Goal: Navigation & Orientation: Find specific page/section

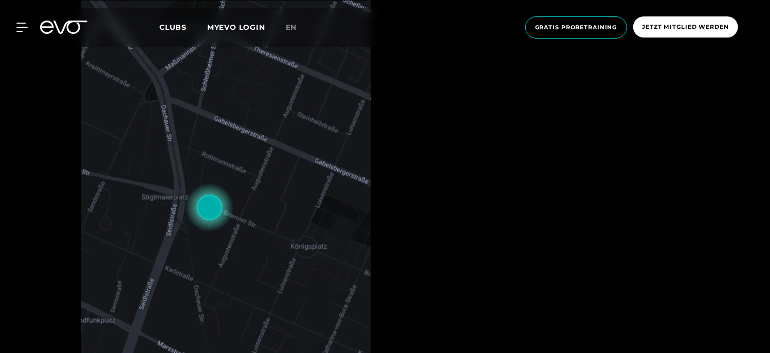
scroll to position [463, 0]
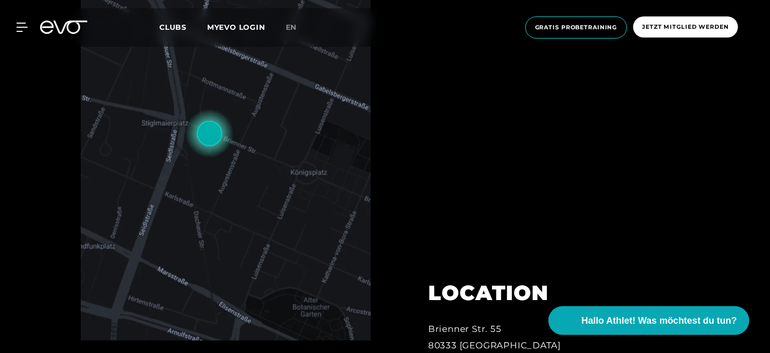
click at [169, 174] on img at bounding box center [226, 133] width 290 height 414
click at [189, 127] on img at bounding box center [226, 133] width 290 height 414
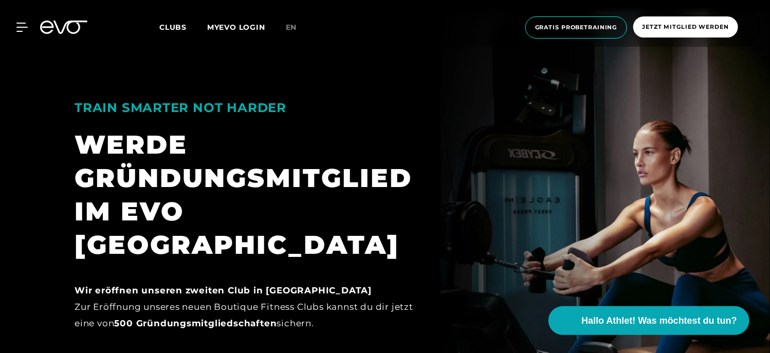
scroll to position [1028, 0]
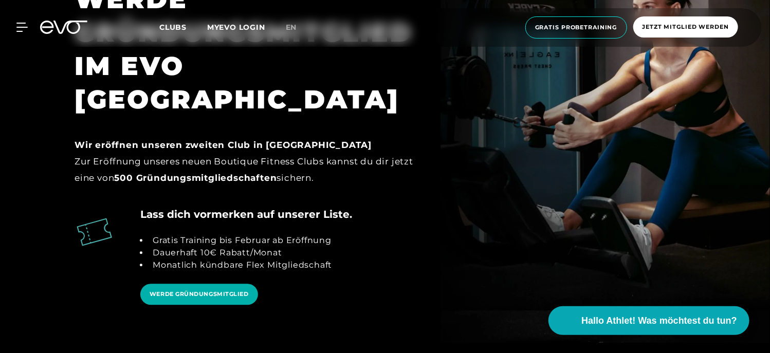
drag, startPoint x: 313, startPoint y: 265, endPoint x: 241, endPoint y: 298, distance: 79.6
click at [241, 298] on section "TRAIN SMARTER NOT HARDER WERDE GRÜNDUNGSMITGLIED IM EVO MAXVORSTADT Wir eröffne…" at bounding box center [385, 124] width 770 height 517
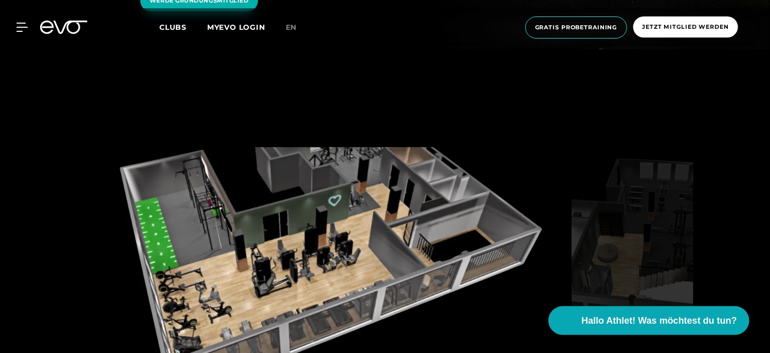
scroll to position [1388, 0]
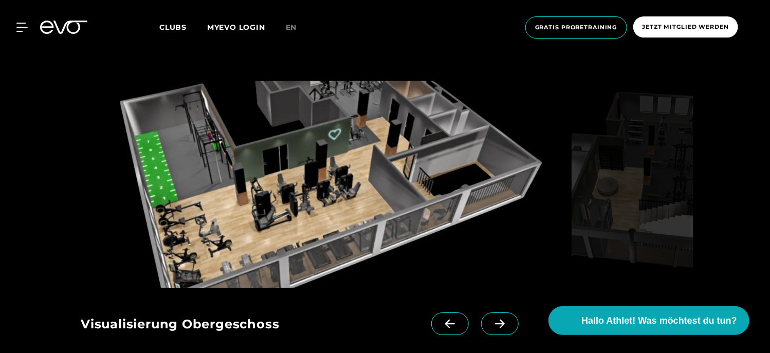
click at [491, 319] on icon at bounding box center [500, 323] width 18 height 9
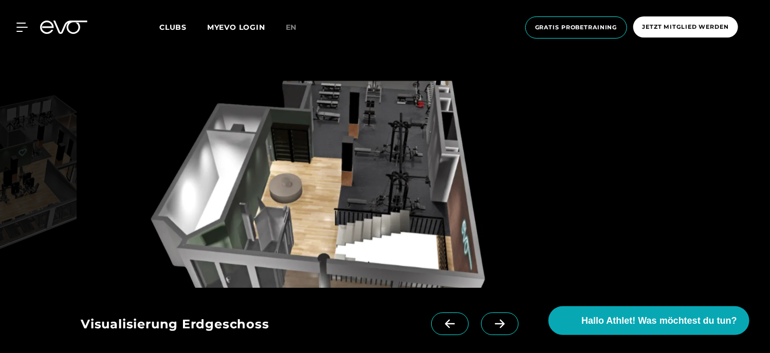
click at [491, 319] on icon at bounding box center [500, 323] width 18 height 9
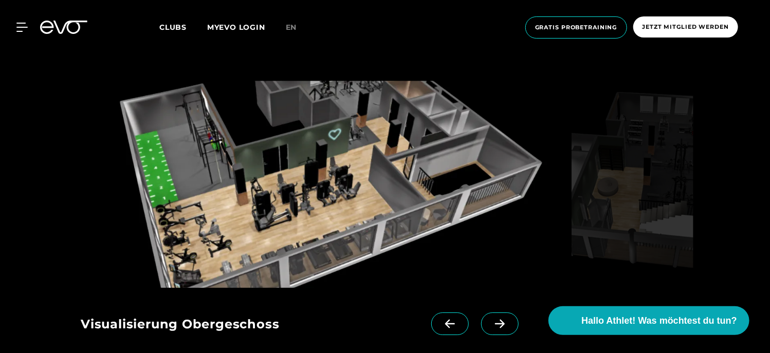
click at [491, 319] on icon at bounding box center [500, 323] width 18 height 9
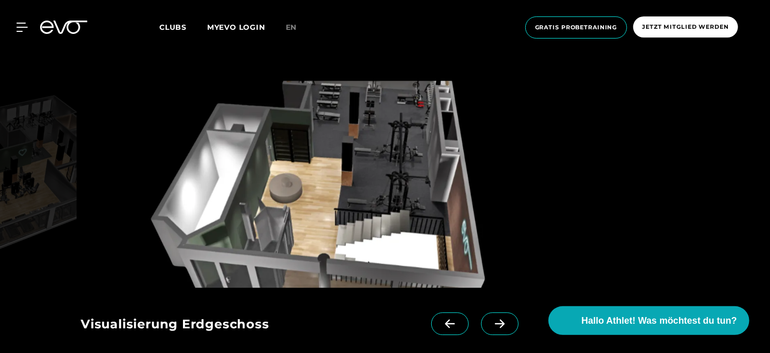
click at [483, 313] on span at bounding box center [500, 324] width 38 height 23
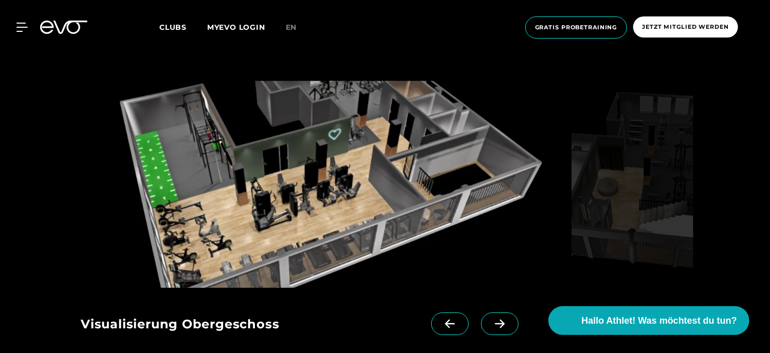
drag, startPoint x: 486, startPoint y: 277, endPoint x: 484, endPoint y: 292, distance: 14.5
click at [484, 288] on div "Visualisierung Obergeschoss Visualisierung Erdgeschoss" at bounding box center [294, 321] width 426 height 66
click at [484, 313] on span at bounding box center [500, 324] width 38 height 23
